Goal: Information Seeking & Learning: Learn about a topic

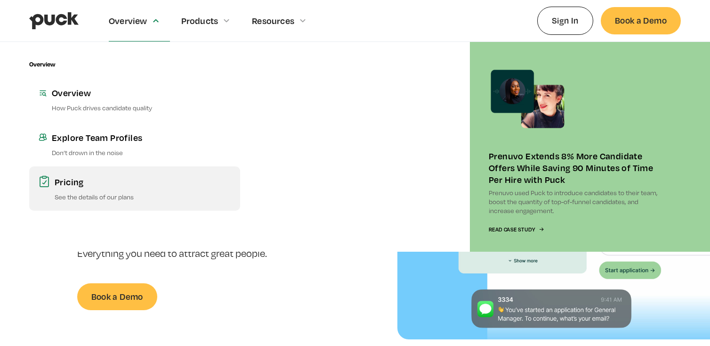
click at [98, 199] on p "See the details of our plans" at bounding box center [143, 196] width 176 height 9
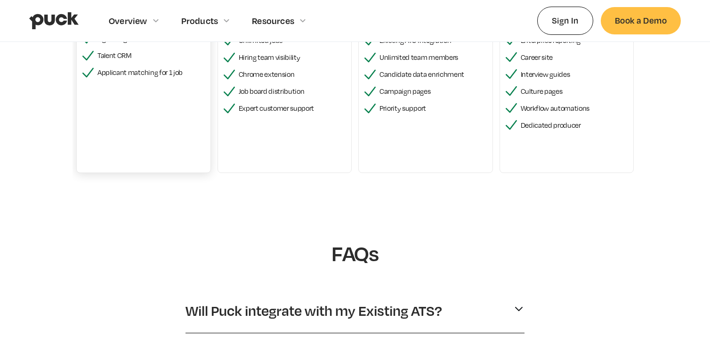
scroll to position [424, 0]
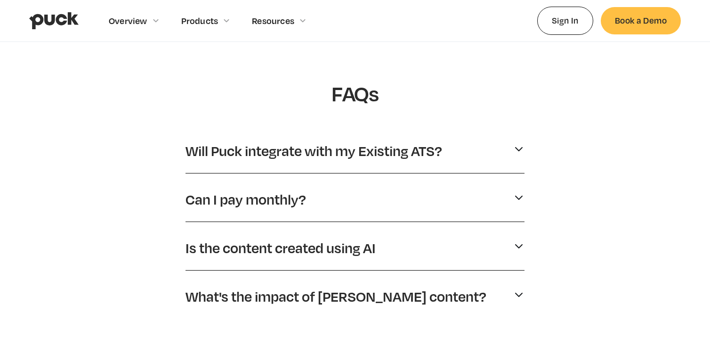
click at [245, 197] on p "Can I pay monthly?" at bounding box center [245, 199] width 121 height 18
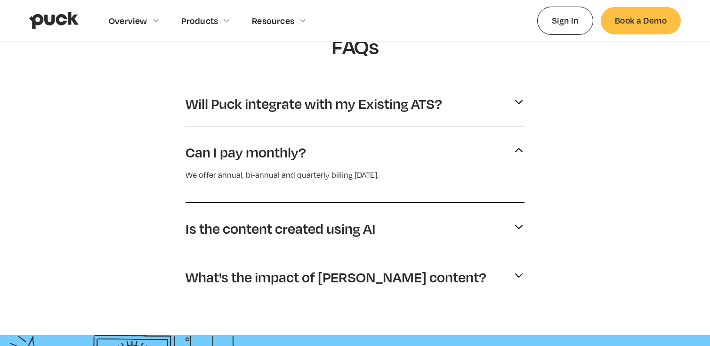
scroll to position [518, 0]
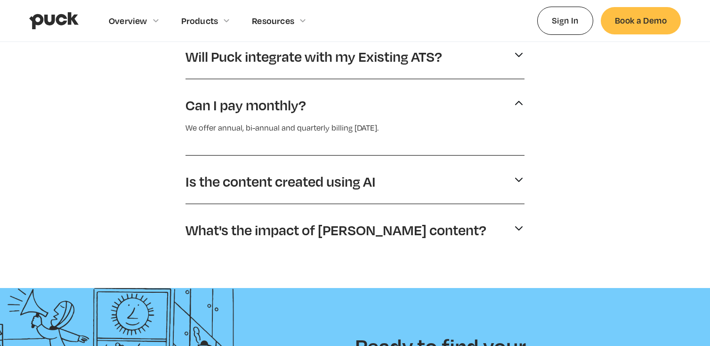
click at [244, 183] on p "Is the content created using AI" at bounding box center [280, 181] width 190 height 18
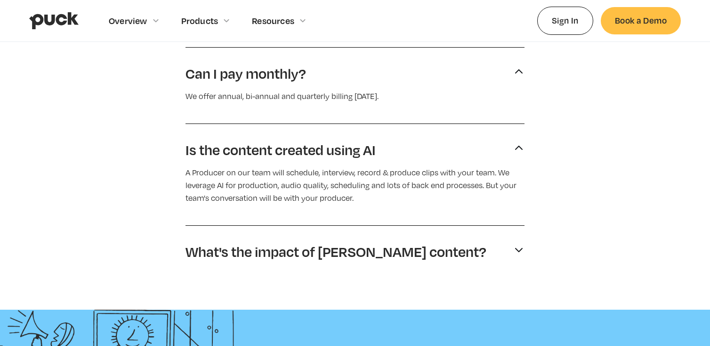
scroll to position [612, 0]
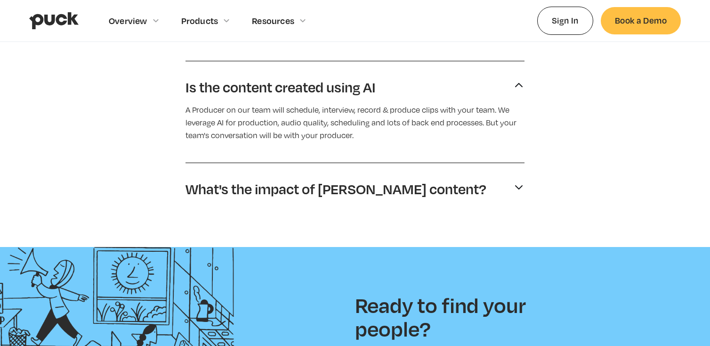
click at [249, 192] on p "What's the impact of [PERSON_NAME] content?" at bounding box center [335, 189] width 301 height 18
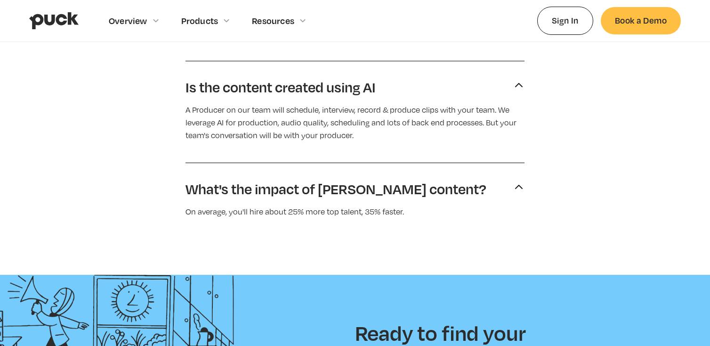
click at [271, 193] on p "What's the impact of [PERSON_NAME] content?" at bounding box center [335, 189] width 301 height 18
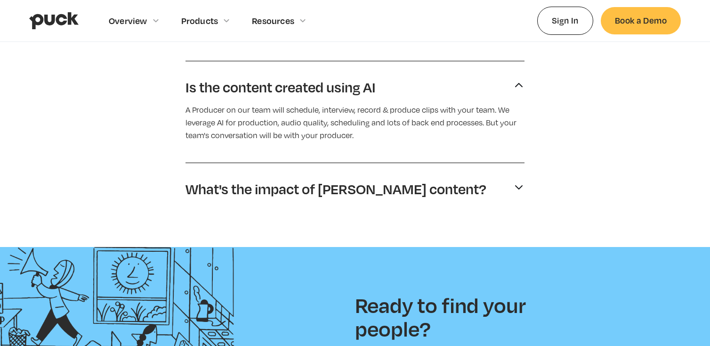
click at [272, 193] on p "What's the impact of [PERSON_NAME] content?" at bounding box center [335, 189] width 301 height 18
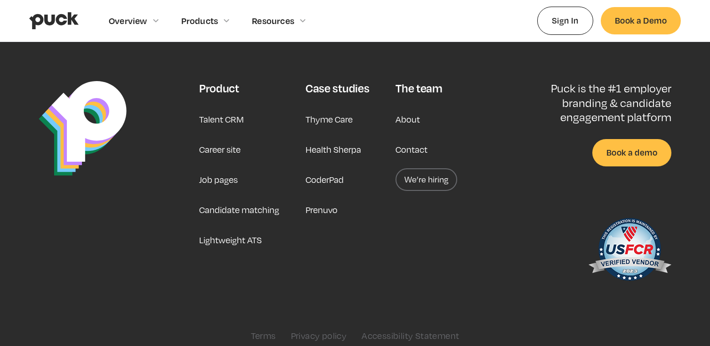
scroll to position [1062, 0]
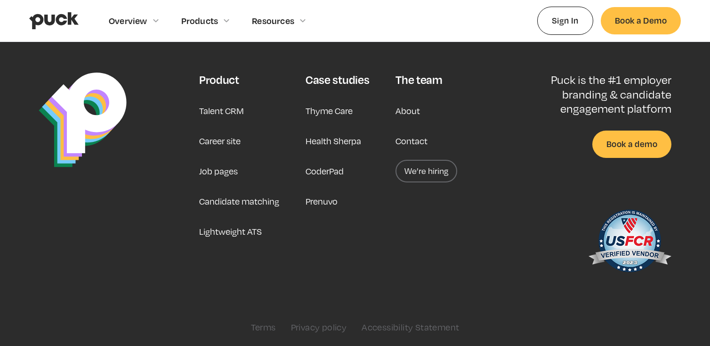
click at [420, 164] on link "We’re hiring" at bounding box center [426, 171] width 62 height 23
